Goal: Task Accomplishment & Management: Complete application form

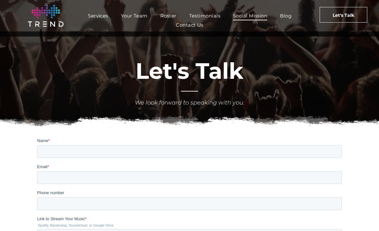
click at [256, 17] on span "Social Mission" at bounding box center [250, 15] width 34 height 9
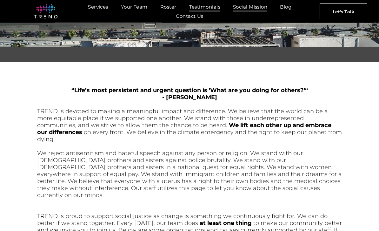
scroll to position [68, 0]
click at [213, 8] on span "Testimonials" at bounding box center [204, 6] width 31 height 9
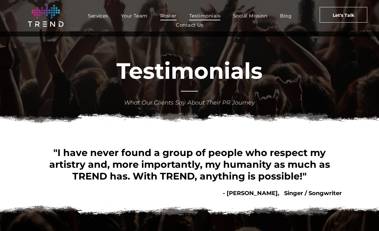
click at [171, 15] on span "Roster" at bounding box center [168, 15] width 16 height 9
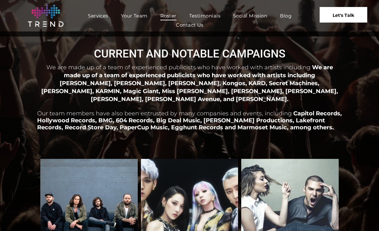
click at [356, 15] on link "Let's Talk" at bounding box center [344, 15] width 48 height 16
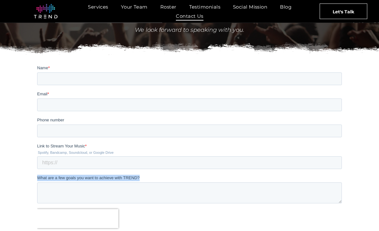
scroll to position [73, 0]
click at [284, 194] on textarea "What are a few goals you want to achieve with TREND?" at bounding box center [189, 192] width 305 height 21
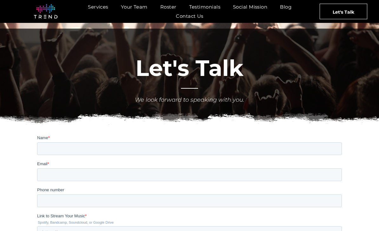
scroll to position [0, 0]
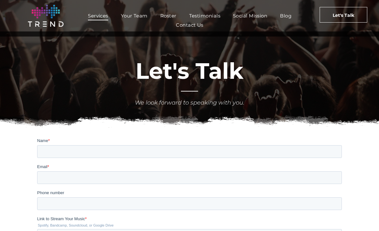
click at [98, 13] on span "Services" at bounding box center [98, 15] width 20 height 9
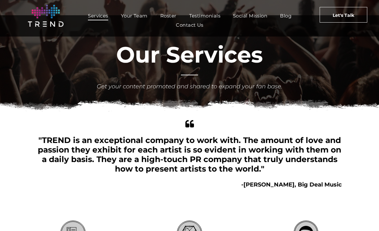
scroll to position [16, 0]
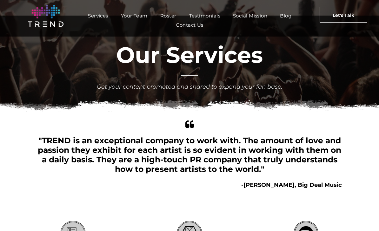
click at [137, 16] on span "Your Team" at bounding box center [134, 15] width 27 height 9
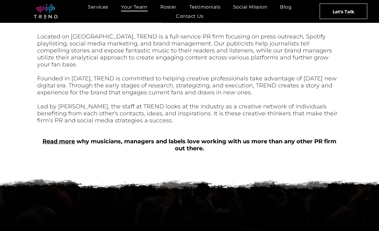
scroll to position [286, 0]
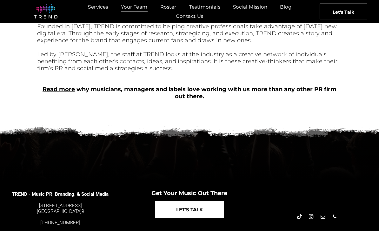
click at [212, 209] on link "LET'S TALK" at bounding box center [189, 209] width 69 height 17
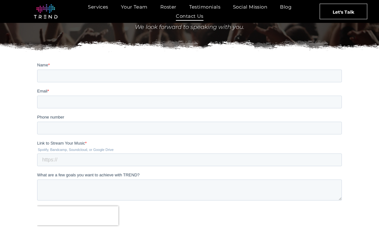
scroll to position [76, 0]
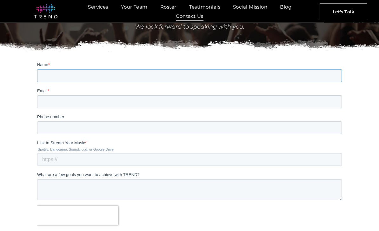
click at [303, 74] on input "Name *" at bounding box center [189, 75] width 305 height 13
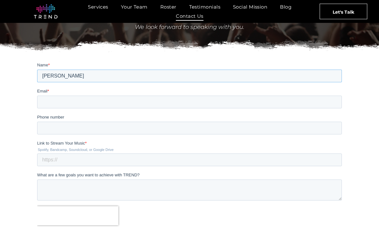
type input "[PERSON_NAME]"
click at [212, 107] on input "Email *" at bounding box center [189, 101] width 305 height 13
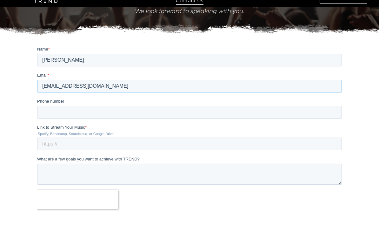
type input "[EMAIL_ADDRESS][DOMAIN_NAME]"
click at [224, 170] on textarea "What are a few goals you want to achieve with TREND?" at bounding box center [189, 173] width 305 height 21
click at [50, 170] on textarea "What are a few goals you want to achieve with TREND?" at bounding box center [189, 173] width 305 height 21
paste textarea "I’m reaching out because I’d love to explore working with TREND. I’ve had some …"
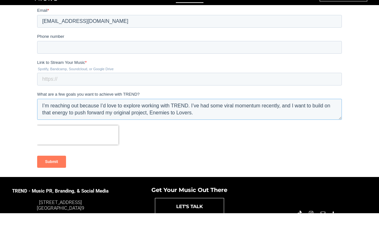
scroll to position [0, 0]
click at [47, 107] on textarea "I’m reaching out because I’d love to explore working with TREND. I’ve had some …" at bounding box center [189, 109] width 305 height 21
click at [131, 106] on textarea "I’d love to explore working with TREND. I’ve had some viral momentum recently, …" at bounding box center [189, 109] width 305 height 21
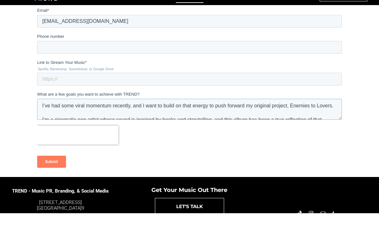
click at [133, 106] on textarea "I’ve had some viral momentum recently, and I want to build on that energy to pu…" at bounding box center [189, 109] width 305 height 21
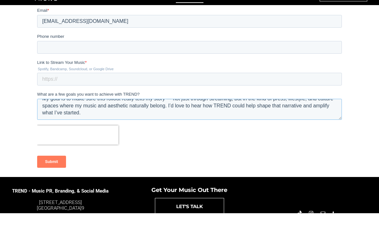
scroll to position [56, 0]
click at [182, 114] on textarea "I’ve had some viral momentum recently, with my cover of Let Down and I want to …" at bounding box center [189, 109] width 305 height 21
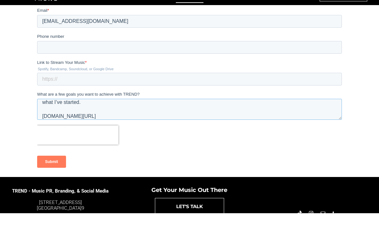
click at [51, 106] on textarea "I’ve had some viral momentum recently, with my cover of Let Down and I want to …" at bounding box center [189, 109] width 305 height 21
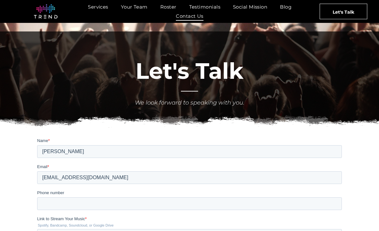
scroll to position [140, 0]
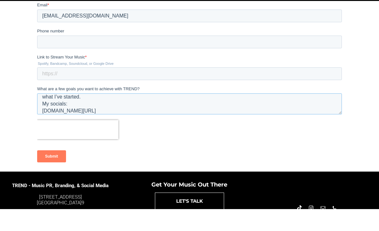
click at [136, 110] on textarea "I’ve had some viral momentum recently, with my cover of Let Down and I want to …" at bounding box center [189, 103] width 305 height 21
paste textarea "[URL][EMAIL_ADDRESS][DOMAIN_NAME]"
click at [79, 112] on textarea "I’ve had some viral momentum recently, with my cover of Let Down and I want to …" at bounding box center [189, 103] width 305 height 21
click at [43, 104] on textarea "I’ve had some viral momentum recently, with my cover of Let Down and I want to …" at bounding box center [189, 103] width 305 height 21
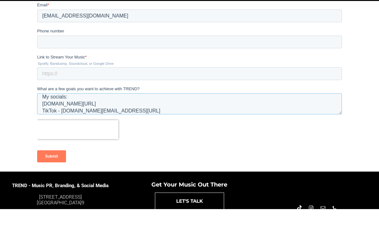
click at [62, 111] on textarea "I’ve had some viral momentum recently, with my cover of Let Down and I want to …" at bounding box center [189, 103] width 305 height 21
click at [168, 113] on textarea "I’ve had some viral momentum recently, with my cover of Let Down and I want to …" at bounding box center [189, 103] width 305 height 21
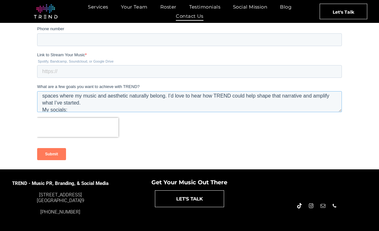
scroll to position [58, 0]
click at [115, 102] on textarea "I’ve had some viral momentum recently, with my cover of Let Down and I want to …" at bounding box center [189, 101] width 305 height 21
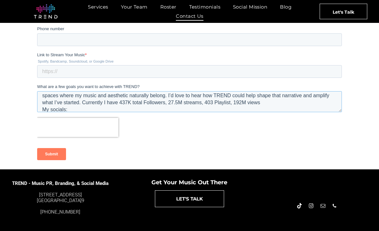
click at [207, 100] on textarea "I’ve had some viral momentum recently, with my cover of Let Down and I want to …" at bounding box center [189, 101] width 305 height 21
click at [319, 107] on textarea "I’ve had some viral momentum recently, with my cover of Let Down and I want to …" at bounding box center [189, 101] width 305 height 21
click at [131, 101] on textarea "I’ve had some viral momentum recently, with my cover of Let Down and I want to …" at bounding box center [189, 101] width 305 height 21
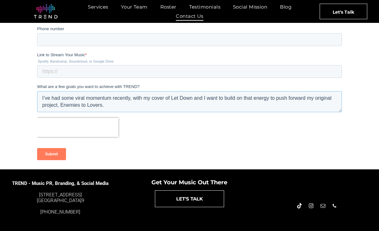
scroll to position [0, 0]
click at [193, 98] on textarea "I’ve had some viral momentum recently, with my cover of Let Down and I want to …" at bounding box center [189, 101] width 305 height 21
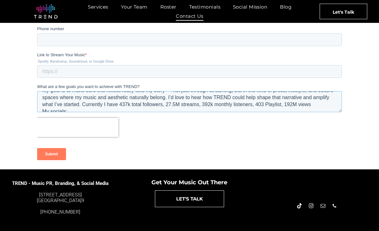
scroll to position [55, 0]
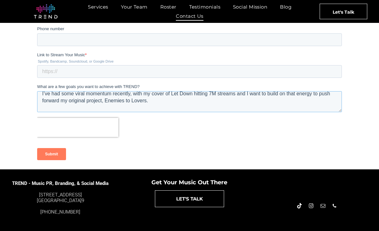
type textarea "I’ve had some viral momentum recently, with my cover of Let Down hitting 7M str…"
click at [308, 74] on input "Link to Stream Your Music *" at bounding box center [189, 71] width 305 height 13
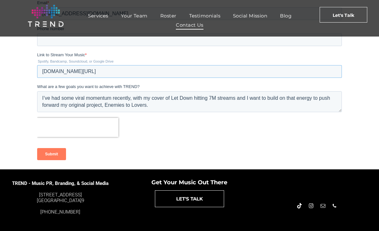
scroll to position [172, 0]
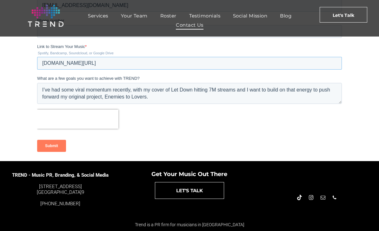
paste input "[URL][DOMAIN_NAME]"
type input "[URL][DOMAIN_NAME]"
click at [312, 132] on form "Name * [PERSON_NAME] Email * [EMAIL_ADDRESS][DOMAIN_NAME] Phone number Link to …" at bounding box center [189, 61] width 305 height 192
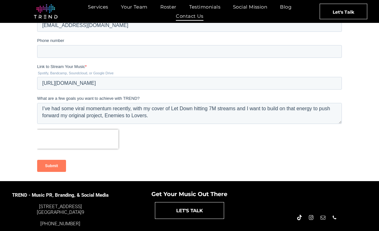
scroll to position [2, 0]
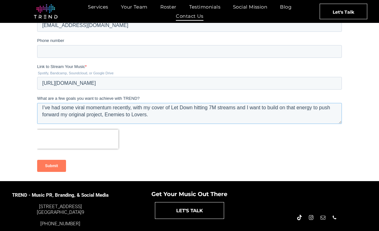
click at [294, 121] on textarea "I’ve had some viral momentum recently, with my cover of Let Down hitting 7M str…" at bounding box center [189, 113] width 305 height 21
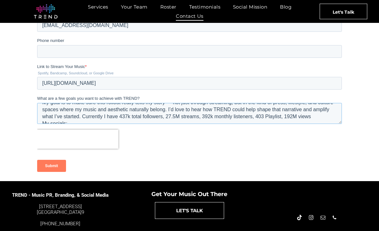
scroll to position [56, 0]
click at [209, 116] on textarea "I’ve had some viral momentum recently, with my cover of Let Down hitting 7M str…" at bounding box center [189, 113] width 305 height 21
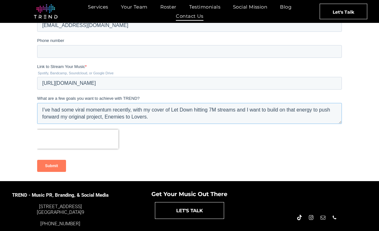
scroll to position [0, 0]
click at [46, 108] on textarea "I’ve had some viral momentum recently, with my cover of Let Down hitting 7M str…" at bounding box center [189, 113] width 305 height 21
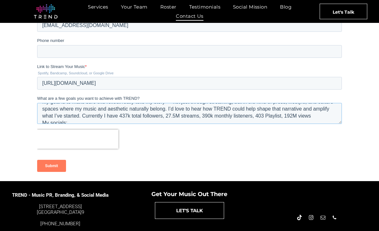
scroll to position [84, 0]
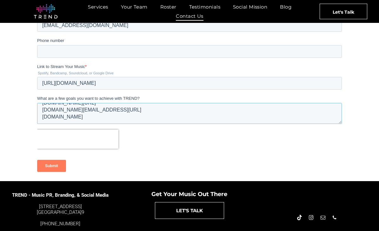
click at [220, 122] on textarea "I’ve had some viral momentum recently, with my cover of Let Down hitting 7M str…" at bounding box center [189, 113] width 305 height 21
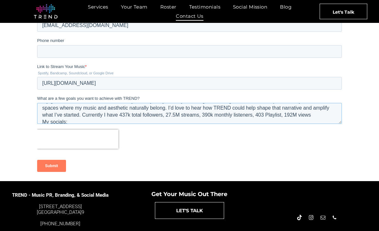
scroll to position [57, 0]
click at [86, 114] on textarea "I’ve had some viral momentum recently, with my cover of Let Down hitting 7M str…" at bounding box center [189, 113] width 305 height 21
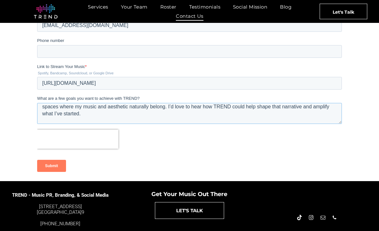
scroll to position [55, 0]
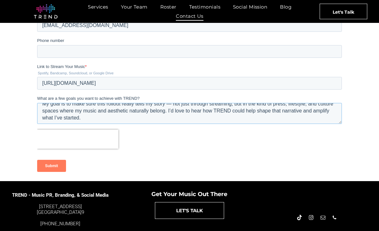
click at [218, 119] on textarea "I’ve had some viral momentum recently, with my cover of Let Down hitting 7M str…" at bounding box center [189, 113] width 305 height 21
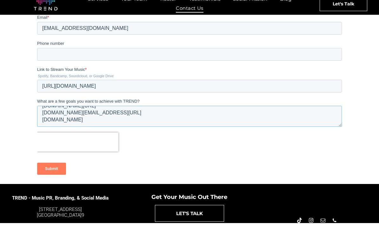
scroll to position [98, 0]
type textarea "I’ve had some viral momentum recently, with my cover of Let Down hitting 7M str…"
click at [56, 170] on input "Submit" at bounding box center [51, 169] width 29 height 12
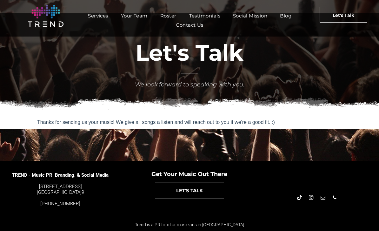
scroll to position [0, 0]
